Goal: Transaction & Acquisition: Book appointment/travel/reservation

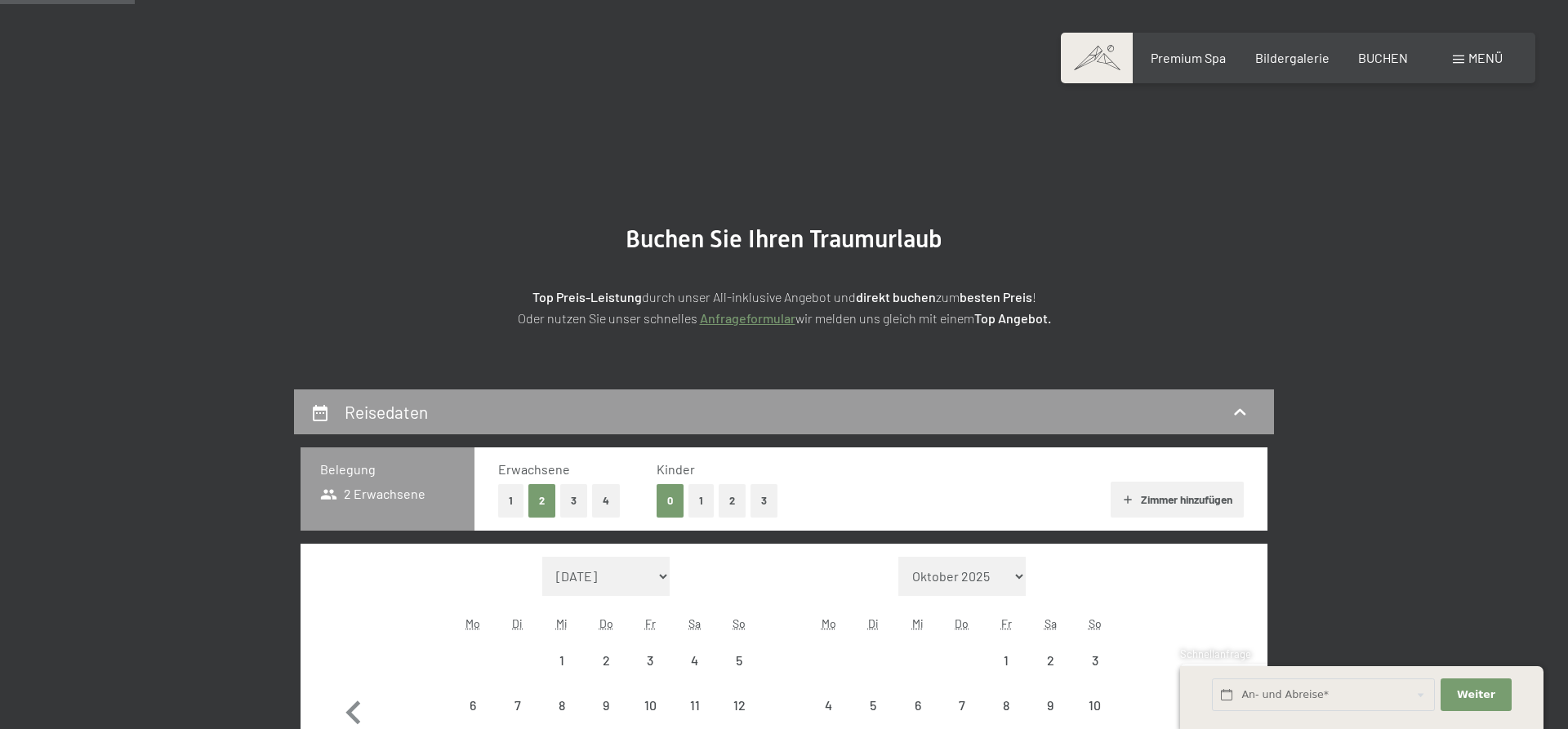
scroll to position [250, 0]
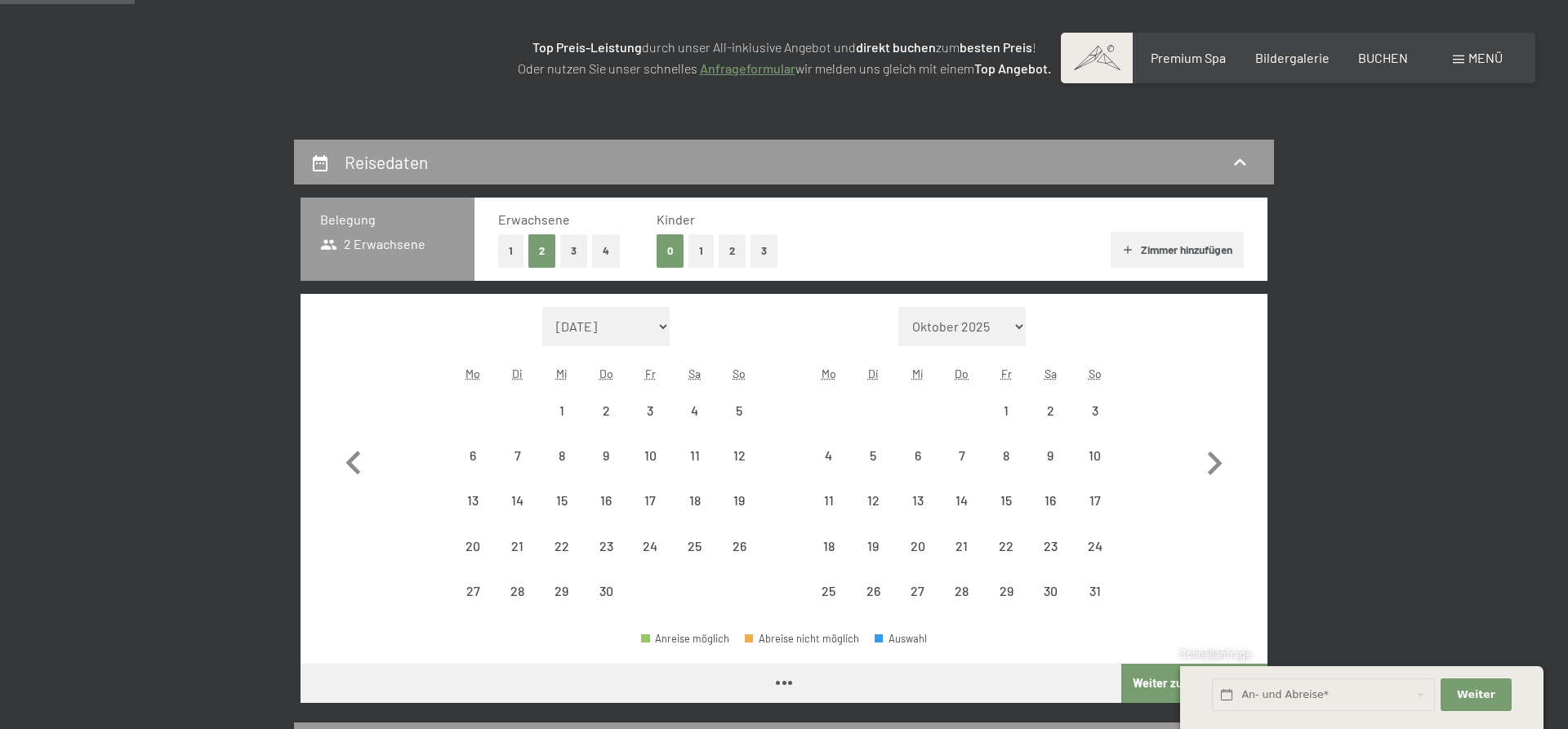
select select "[DATE]"
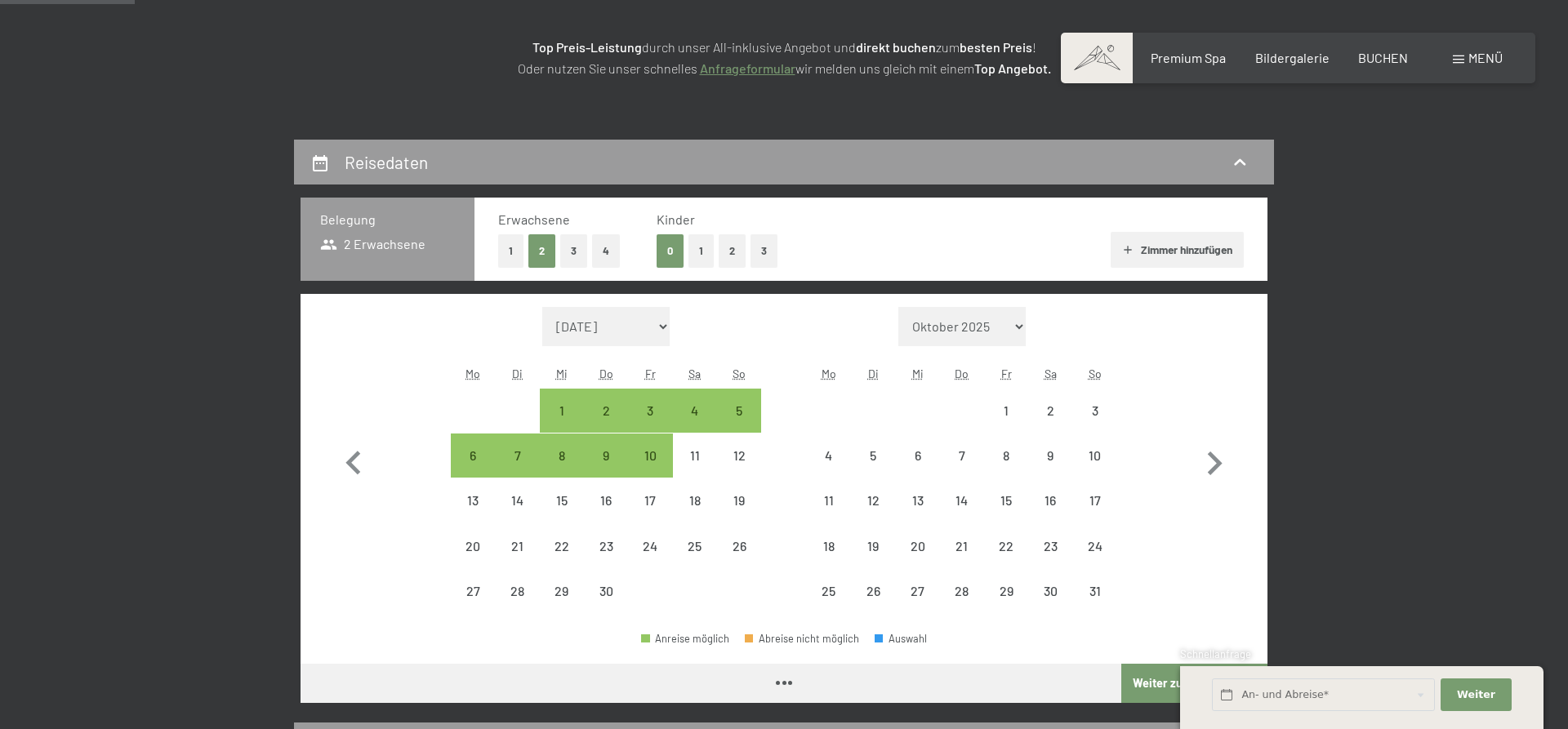
select select "[DATE]"
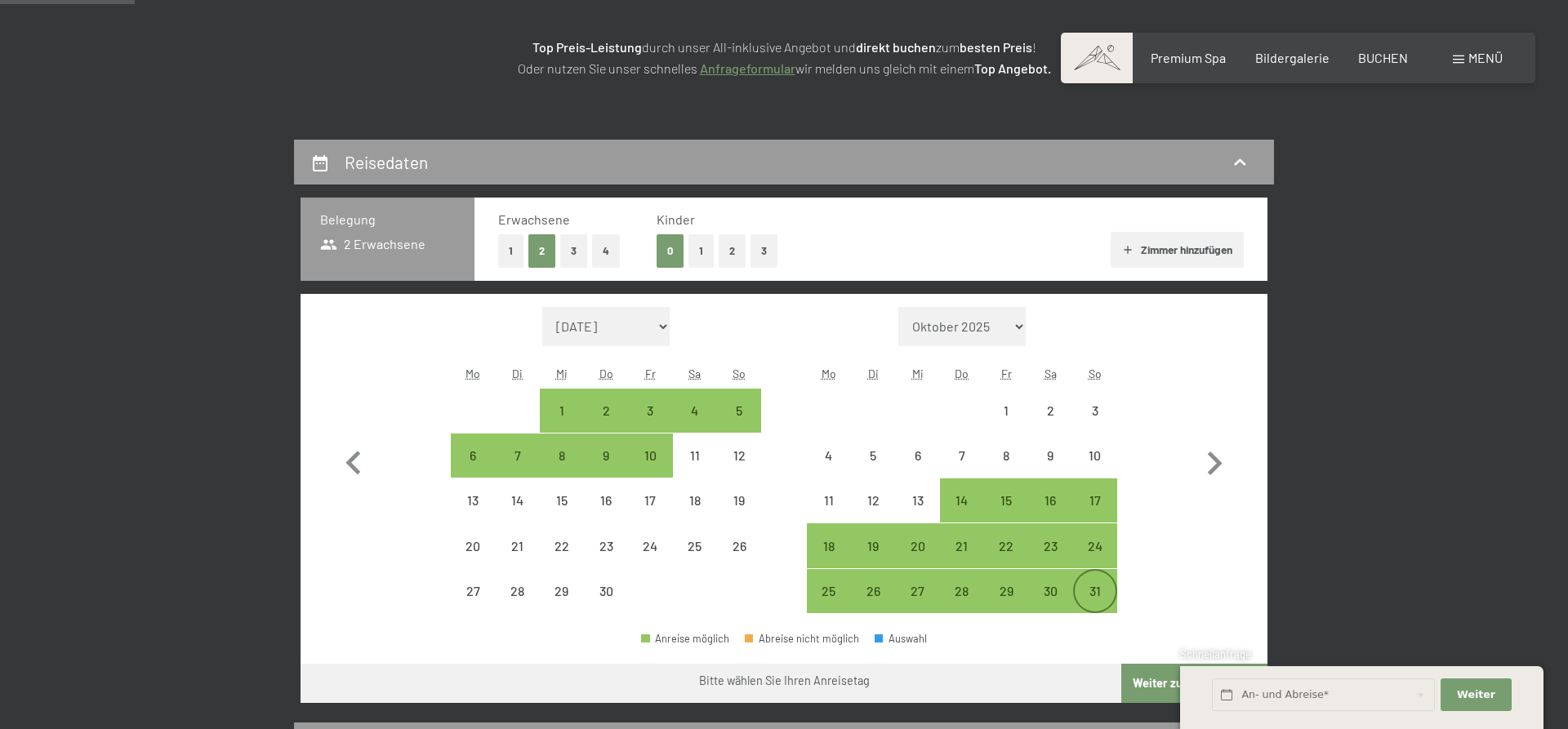
click at [1089, 582] on div "31" at bounding box center [1095, 591] width 41 height 41
select select "[DATE]"
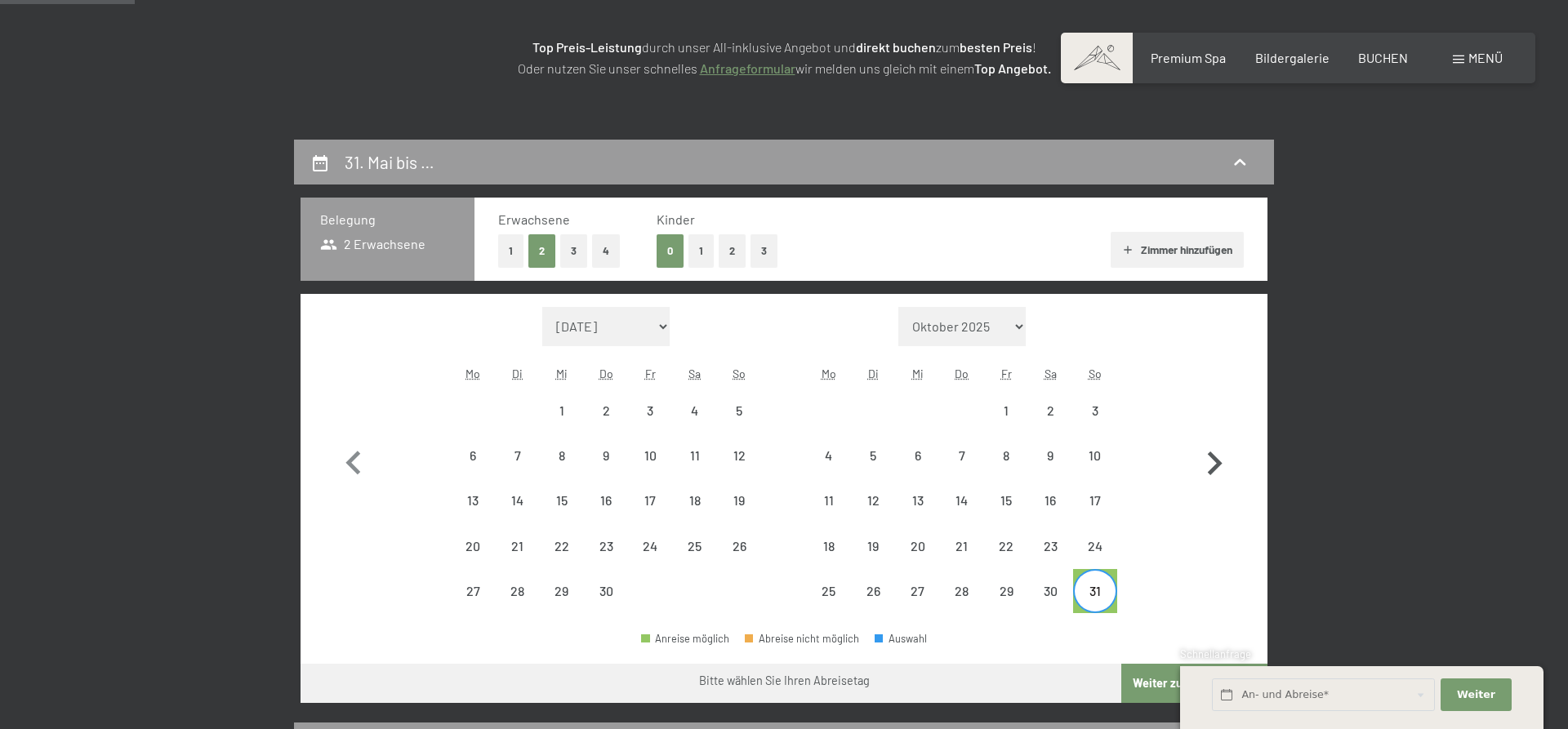
click at [1213, 457] on icon "button" at bounding box center [1215, 463] width 15 height 24
select select "[DATE]"
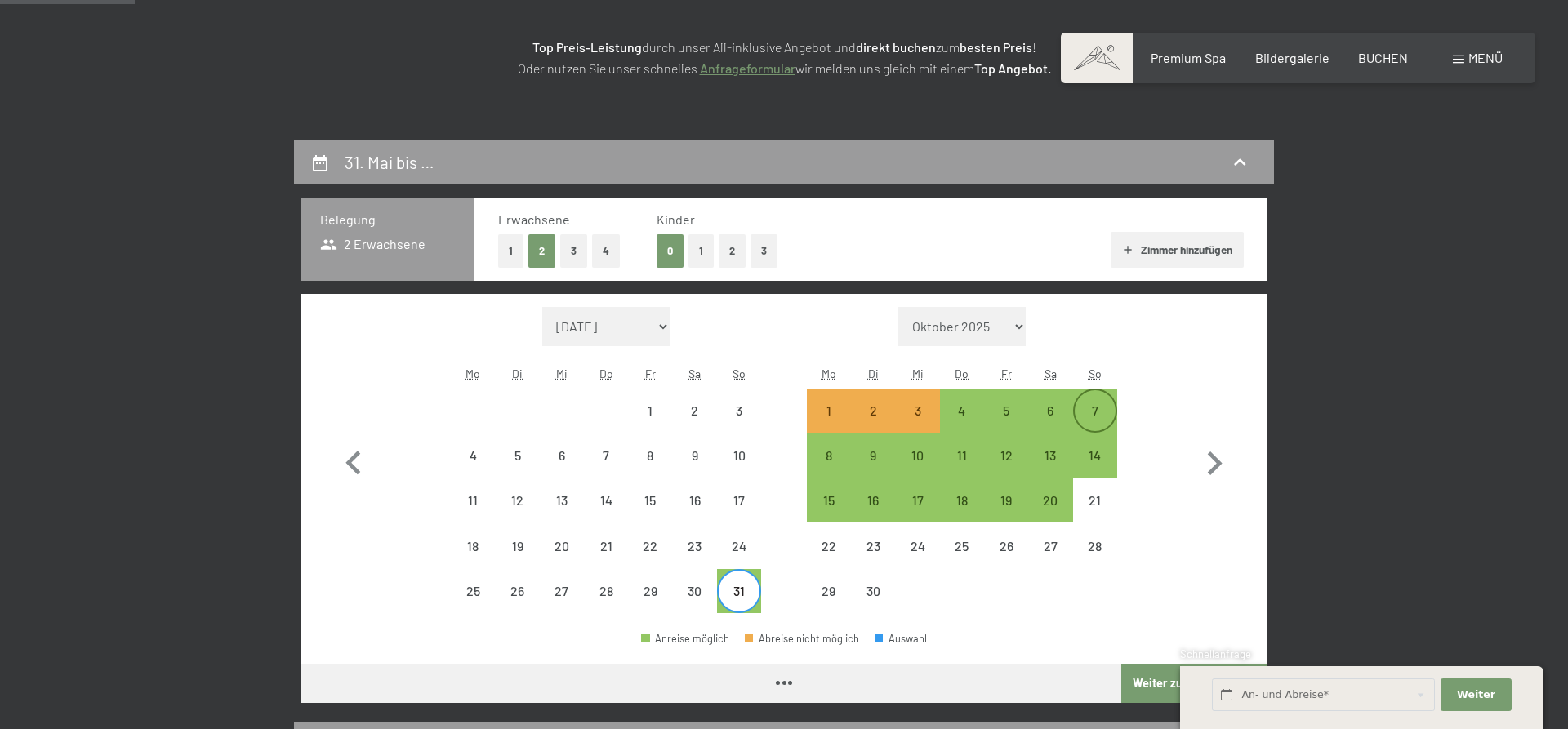
select select "[DATE]"
click at [1100, 416] on div "7" at bounding box center [1095, 424] width 41 height 41
select select "[DATE]"
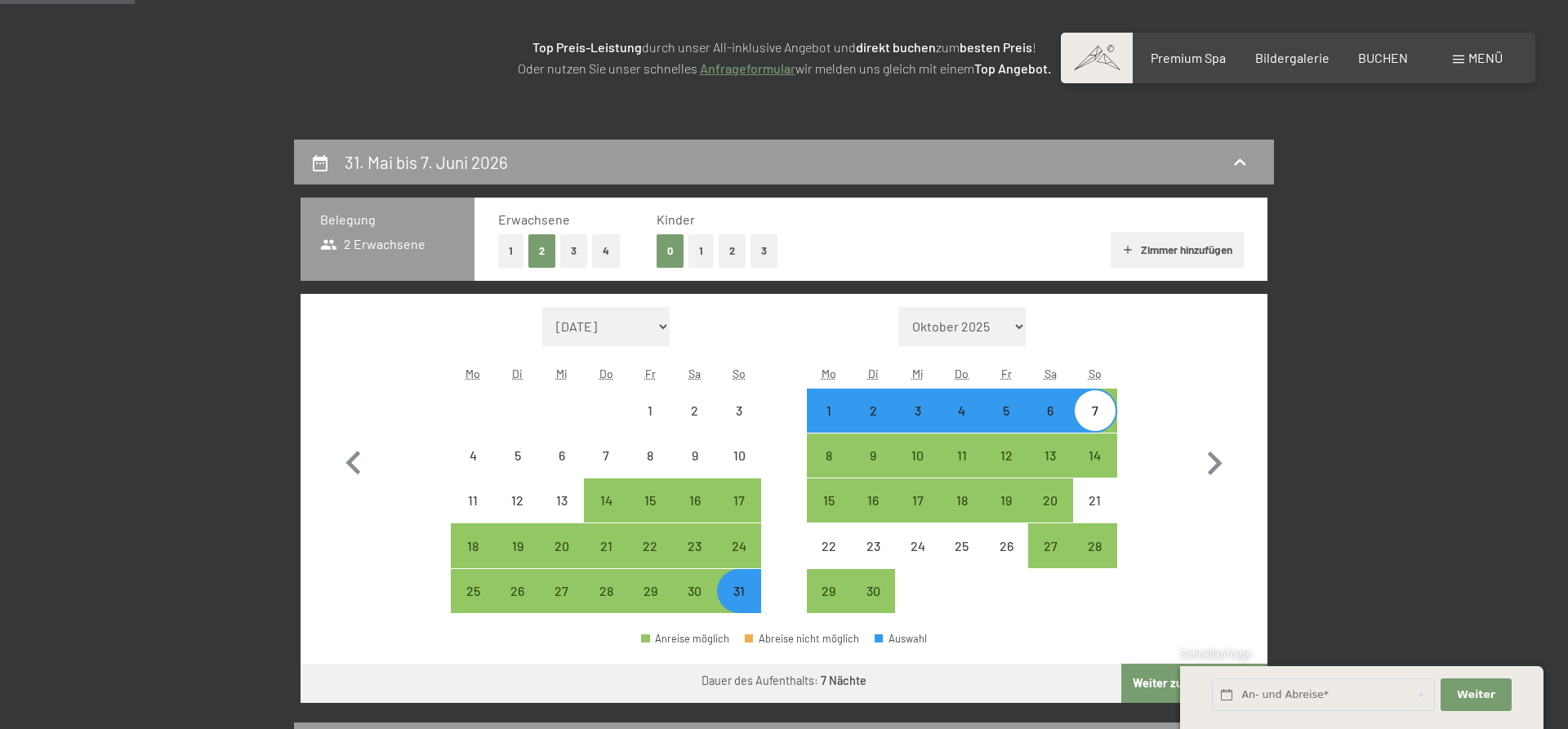
click at [1142, 690] on button "Weiter zu „Zimmer“" at bounding box center [1193, 682] width 146 height 39
select select "[DATE]"
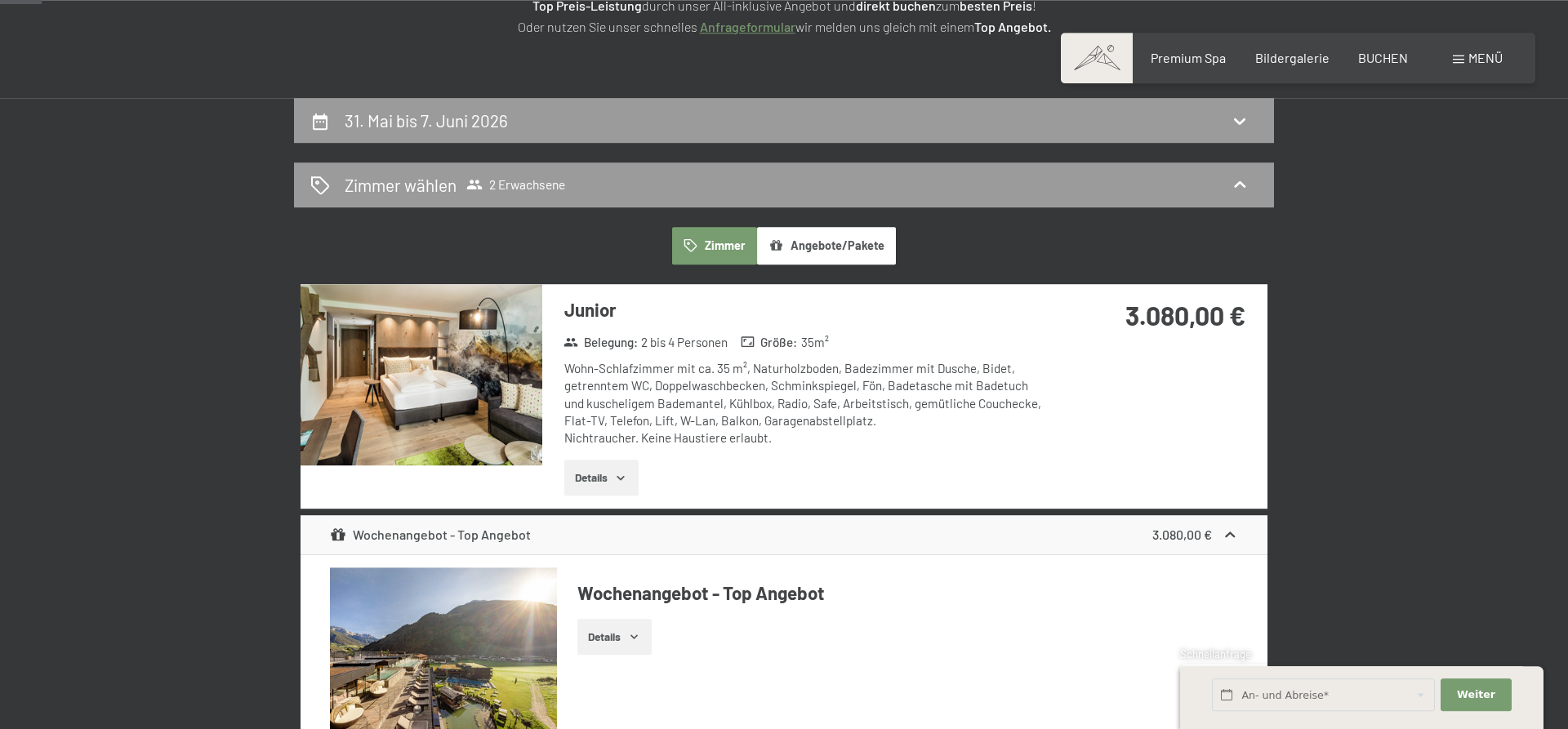
scroll to position [139, 0]
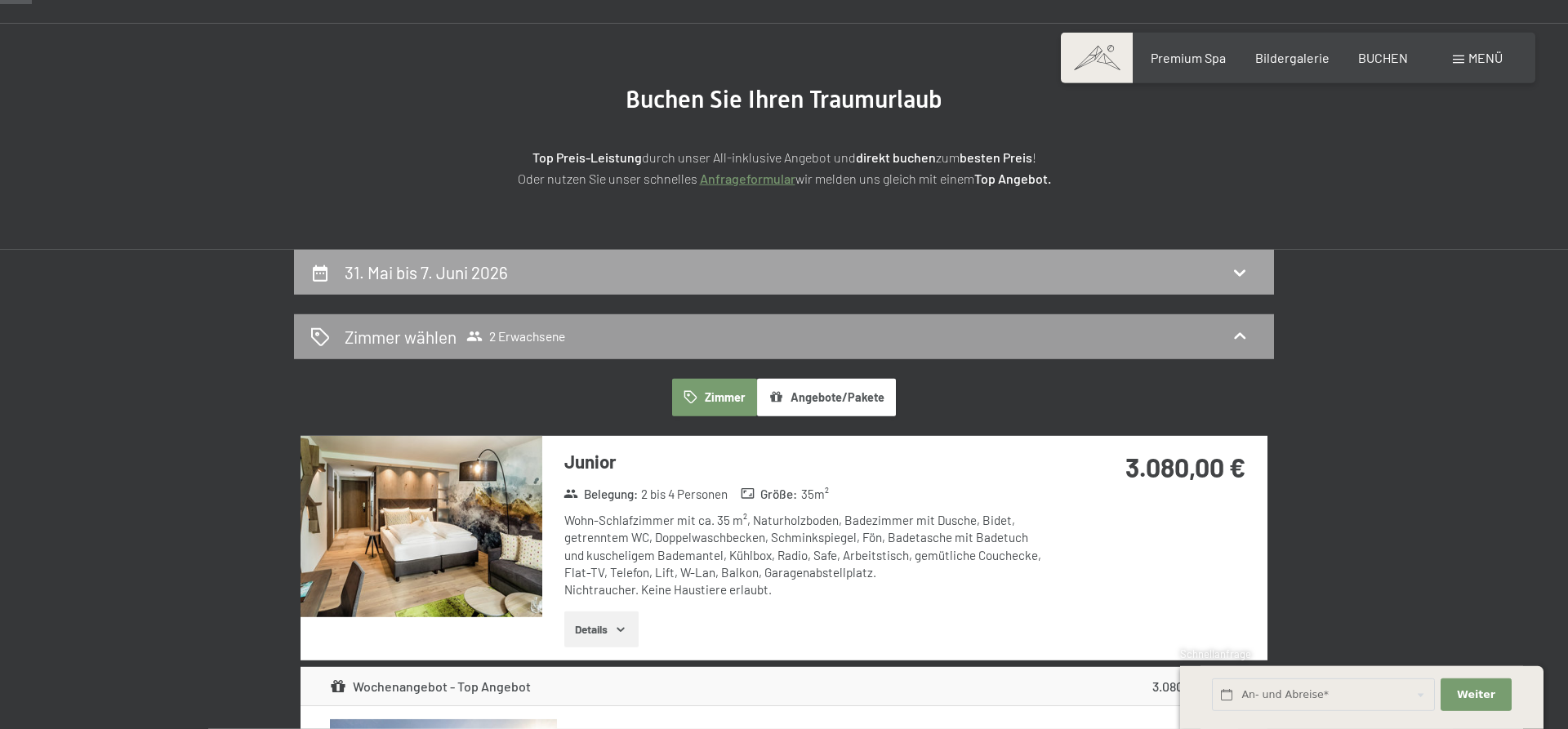
click at [467, 275] on h2 "31. Mai bis 7. Juni 2026" at bounding box center [426, 272] width 163 height 20
select select "[DATE]"
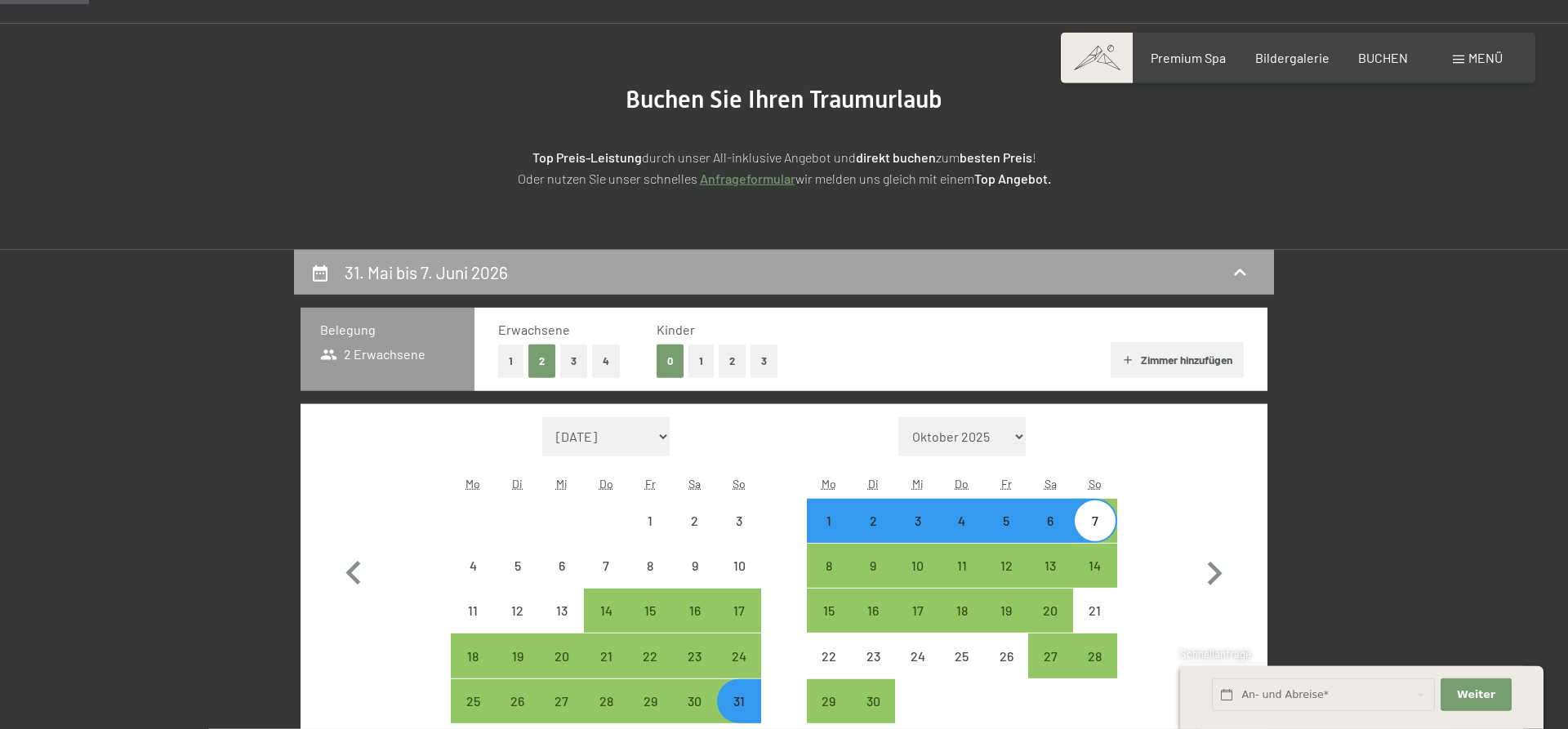
scroll to position [389, 0]
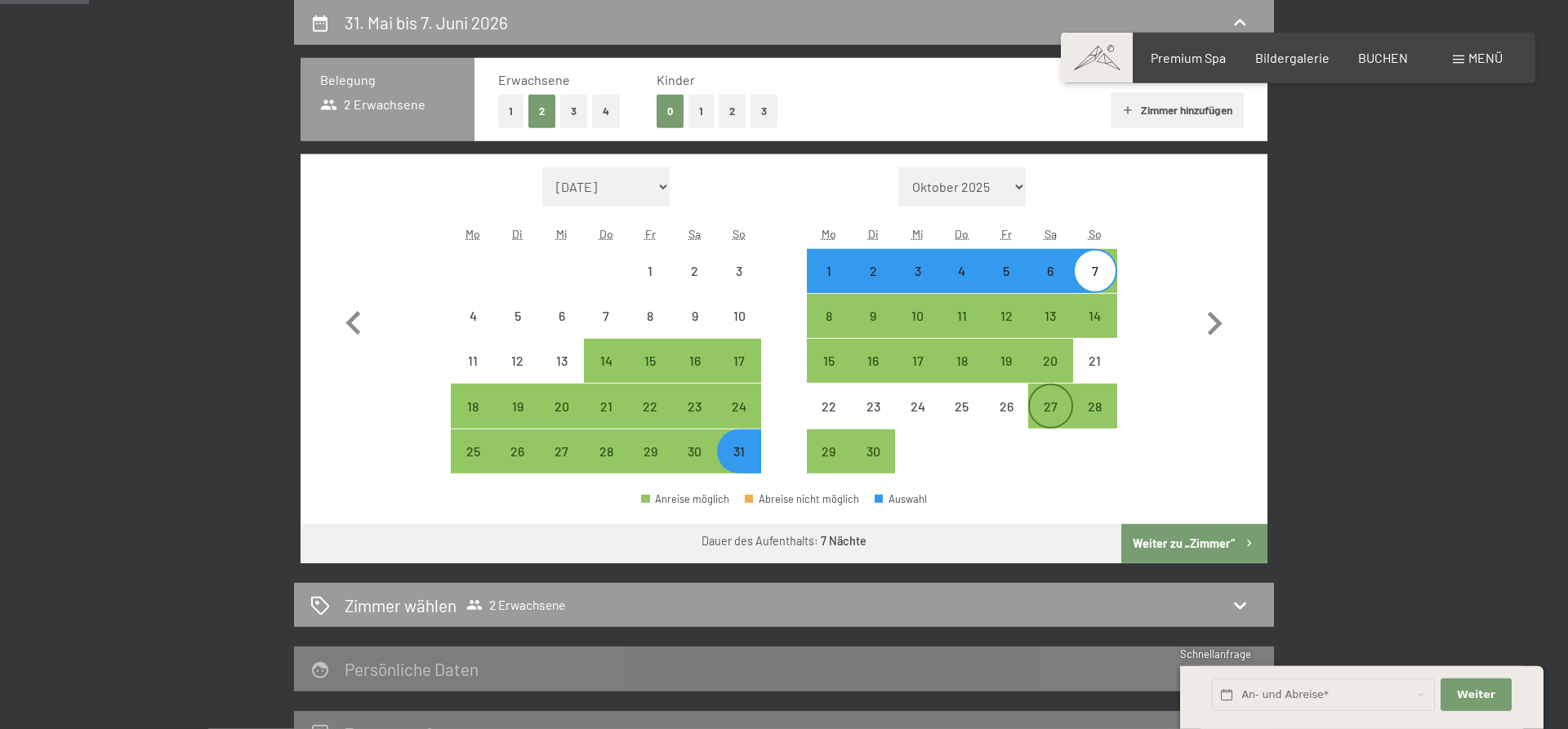
click at [1055, 407] on div "27" at bounding box center [1050, 420] width 41 height 41
select select "[DATE]"
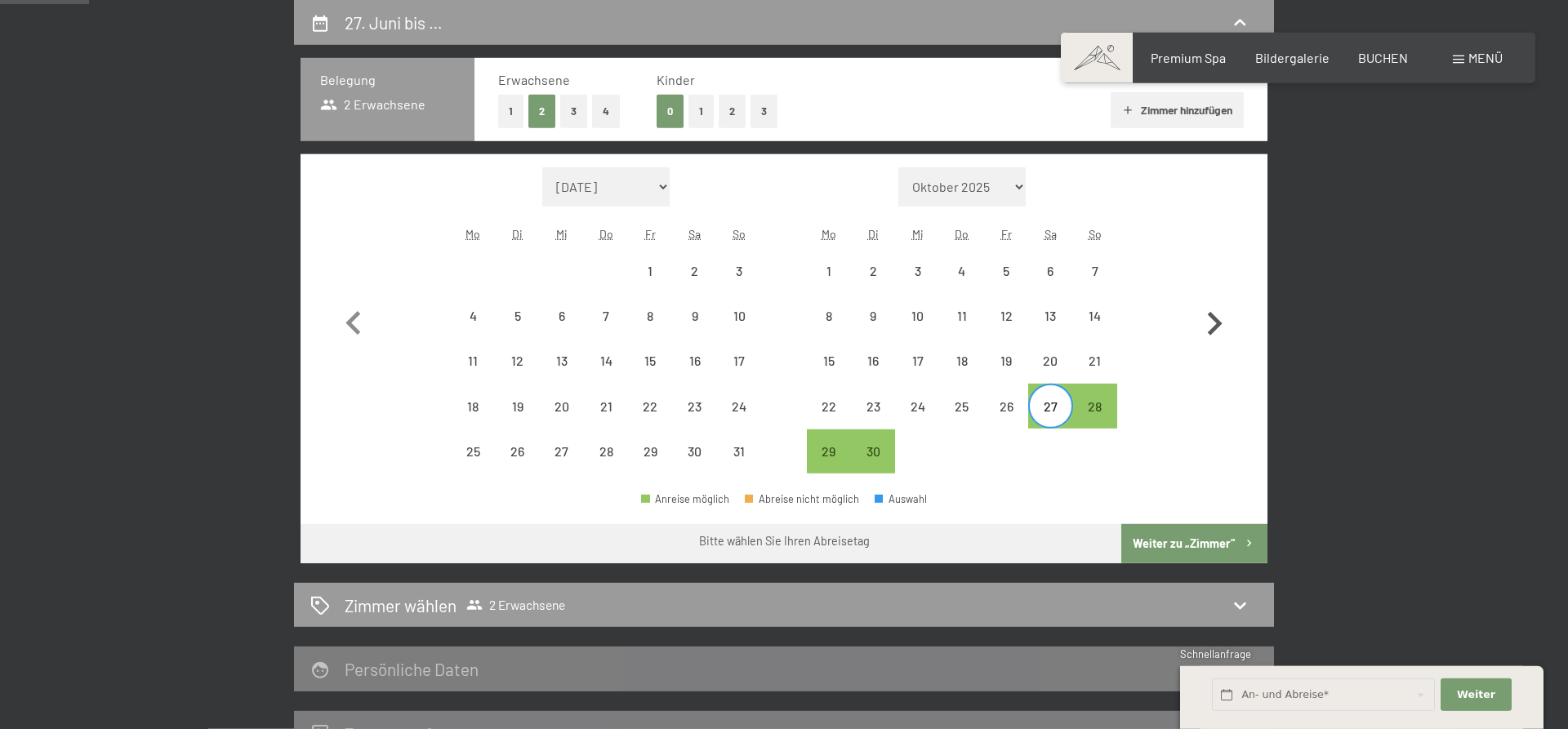
click at [1223, 326] on icon "button" at bounding box center [1214, 324] width 48 height 48
select select "[DATE]"
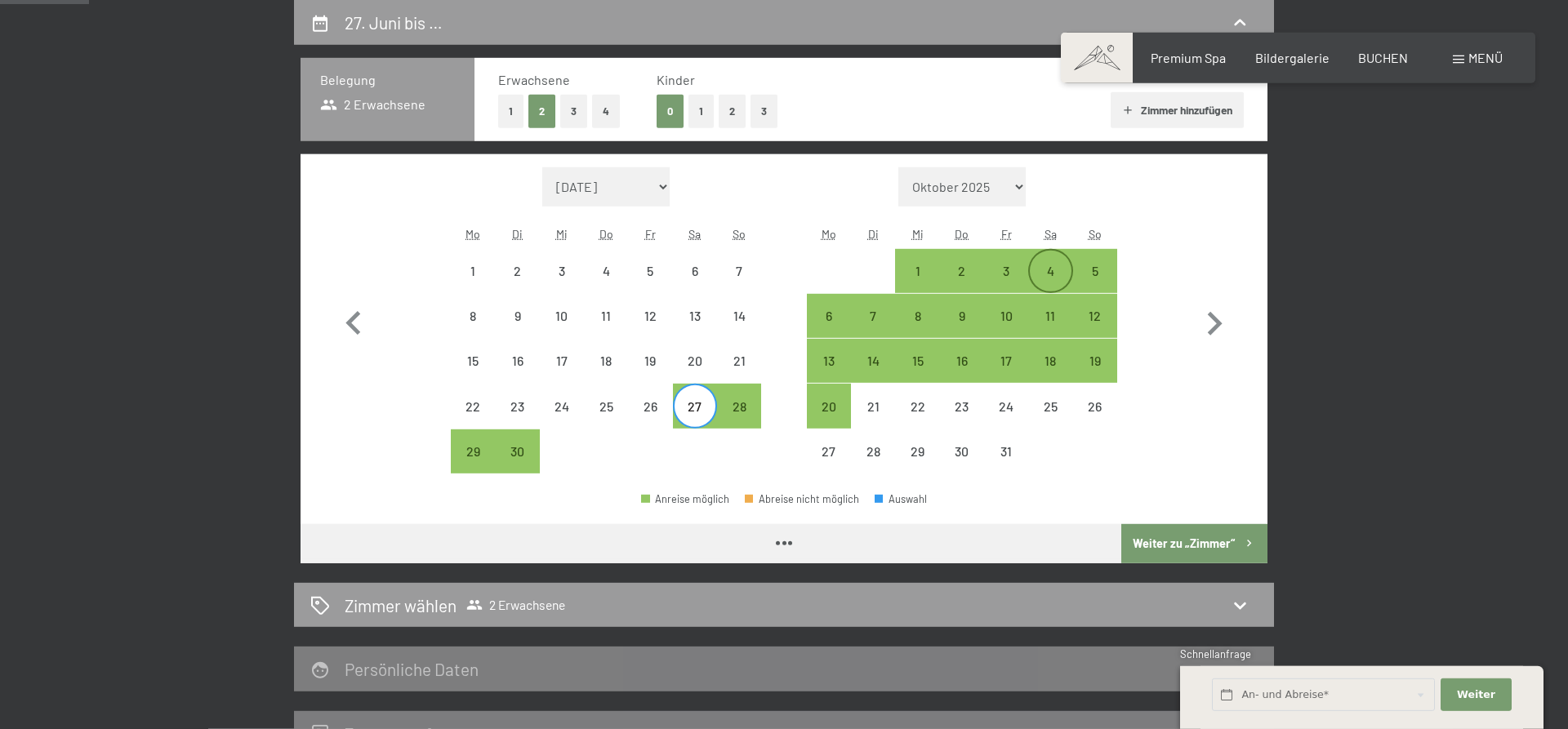
select select "[DATE]"
click at [1051, 265] on div "4" at bounding box center [1050, 285] width 41 height 41
select select "[DATE]"
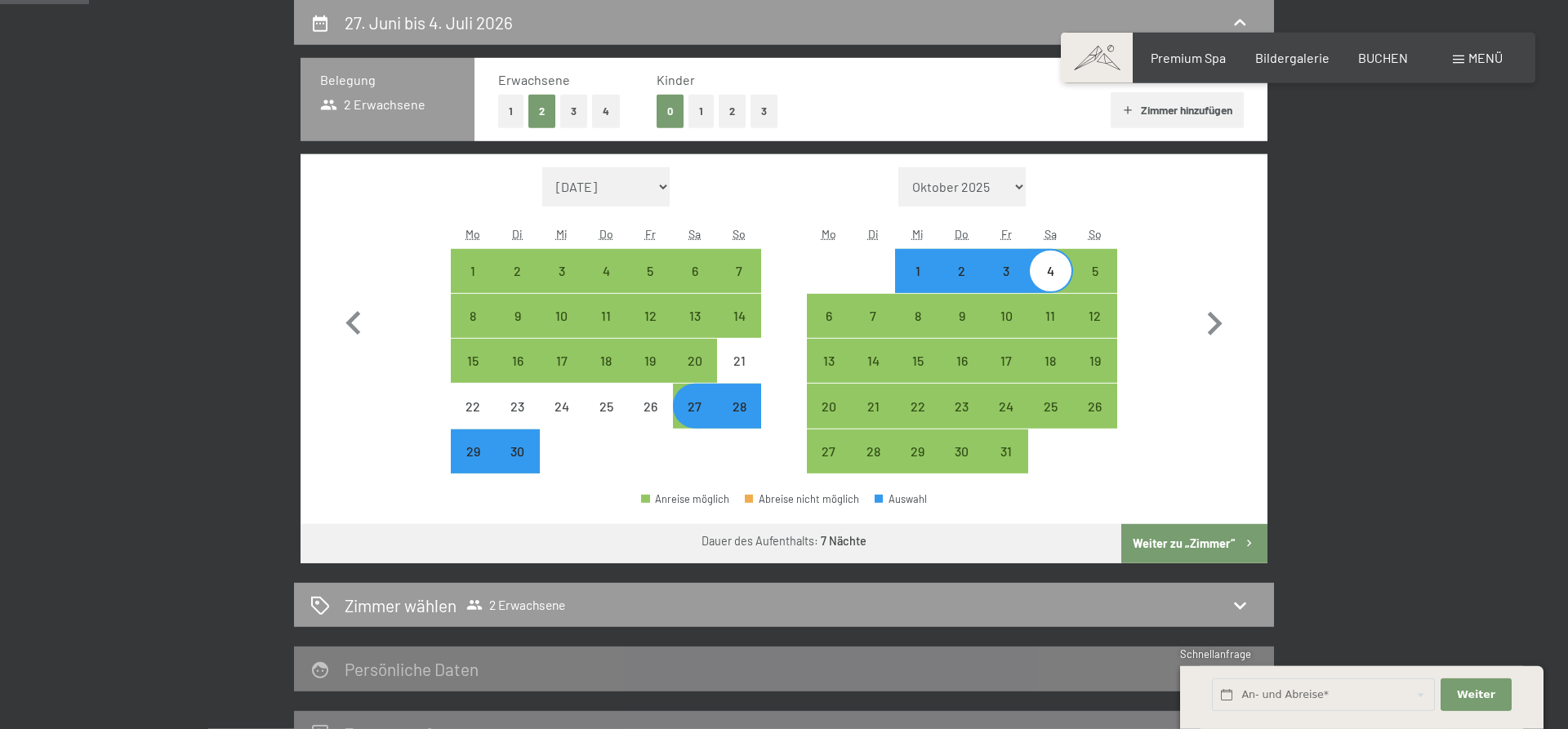
click at [1210, 539] on button "Weiter zu „Zimmer“" at bounding box center [1193, 543] width 146 height 39
select select "[DATE]"
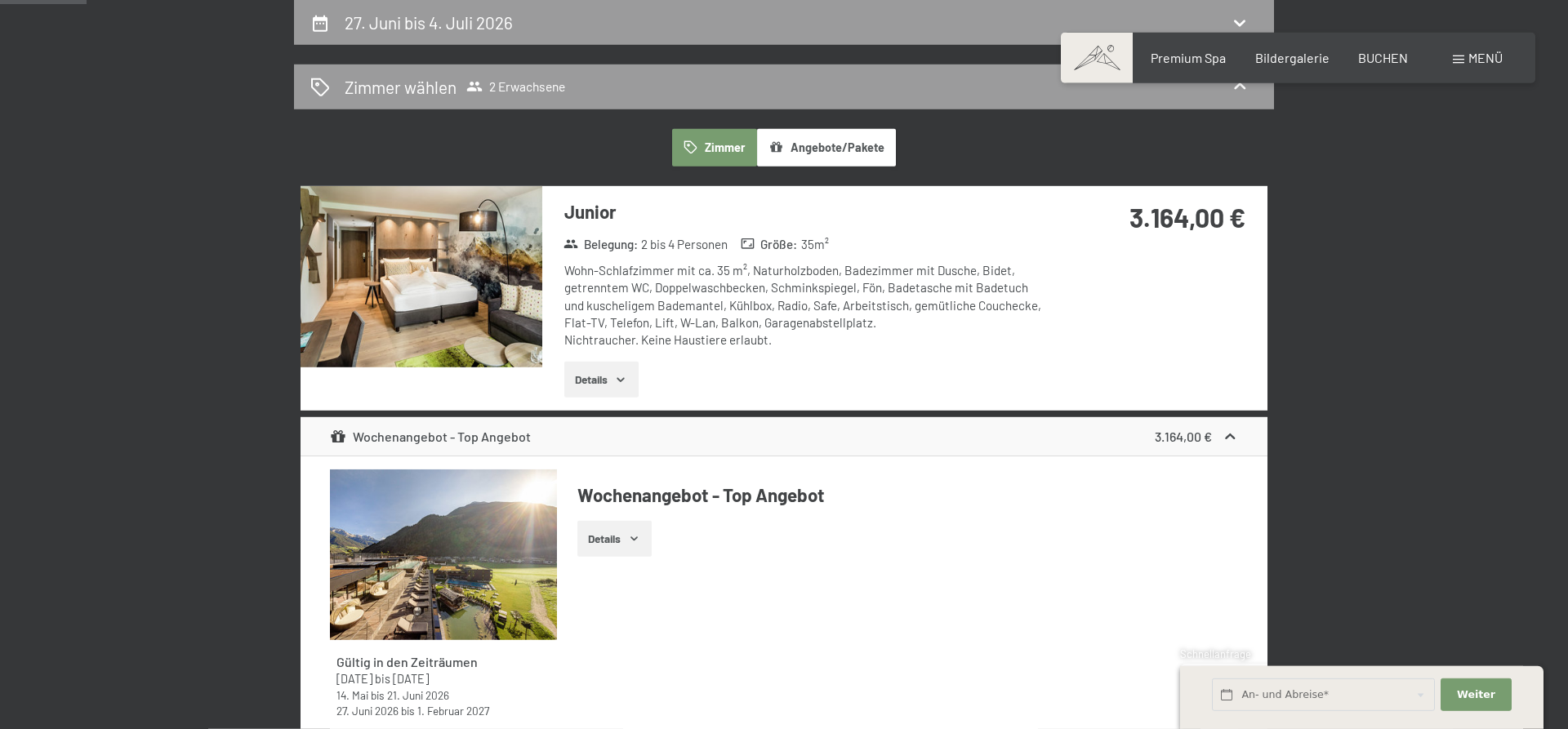
scroll to position [223, 0]
